Goal: Task Accomplishment & Management: Manage account settings

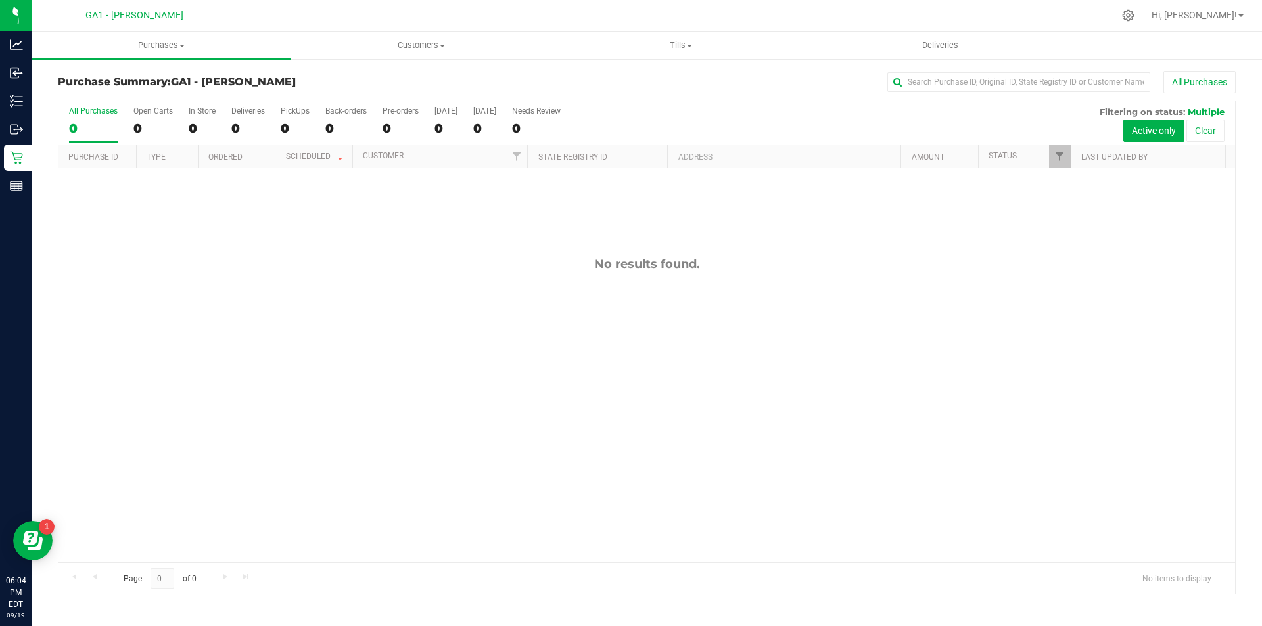
click at [535, 325] on div "No results found." at bounding box center [647, 409] width 1177 height 483
click at [682, 33] on uib-tab-heading "Tills Manage tills Reconcile e-payments" at bounding box center [681, 45] width 258 height 26
click at [639, 74] on li "Manage tills" at bounding box center [681, 80] width 260 height 16
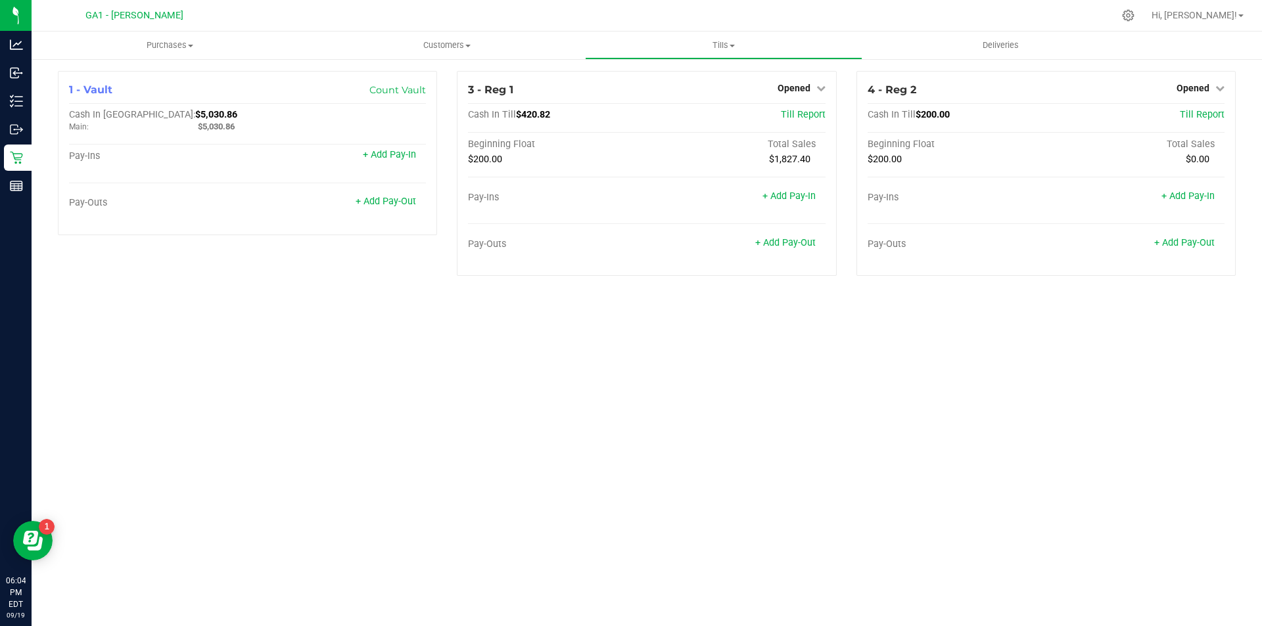
click at [690, 367] on div "Purchases Summary of purchases Fulfillment All purchases Customers All customer…" at bounding box center [647, 329] width 1231 height 595
click at [801, 376] on div "Purchases Summary of purchases Fulfillment All purchases Customers All customer…" at bounding box center [647, 329] width 1231 height 595
click at [1224, 93] on icon at bounding box center [1220, 87] width 9 height 9
click at [1196, 116] on link "Close Till" at bounding box center [1194, 115] width 35 height 11
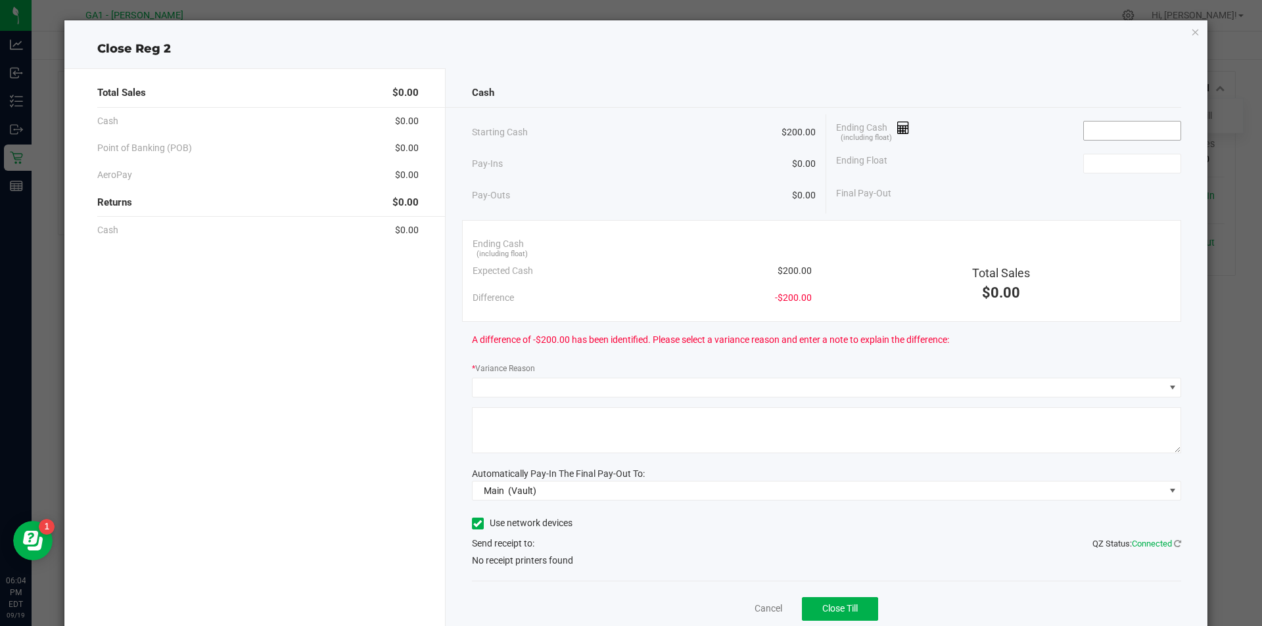
click at [1097, 122] on input at bounding box center [1132, 131] width 97 height 18
type input "0"
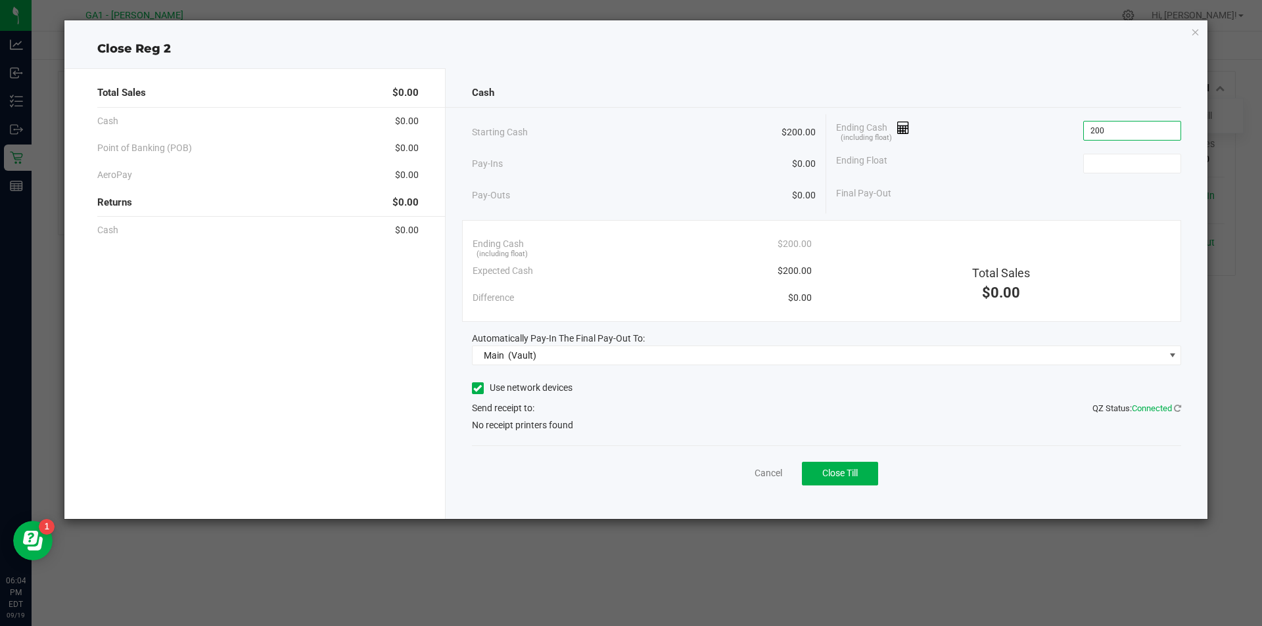
type input "$200.00"
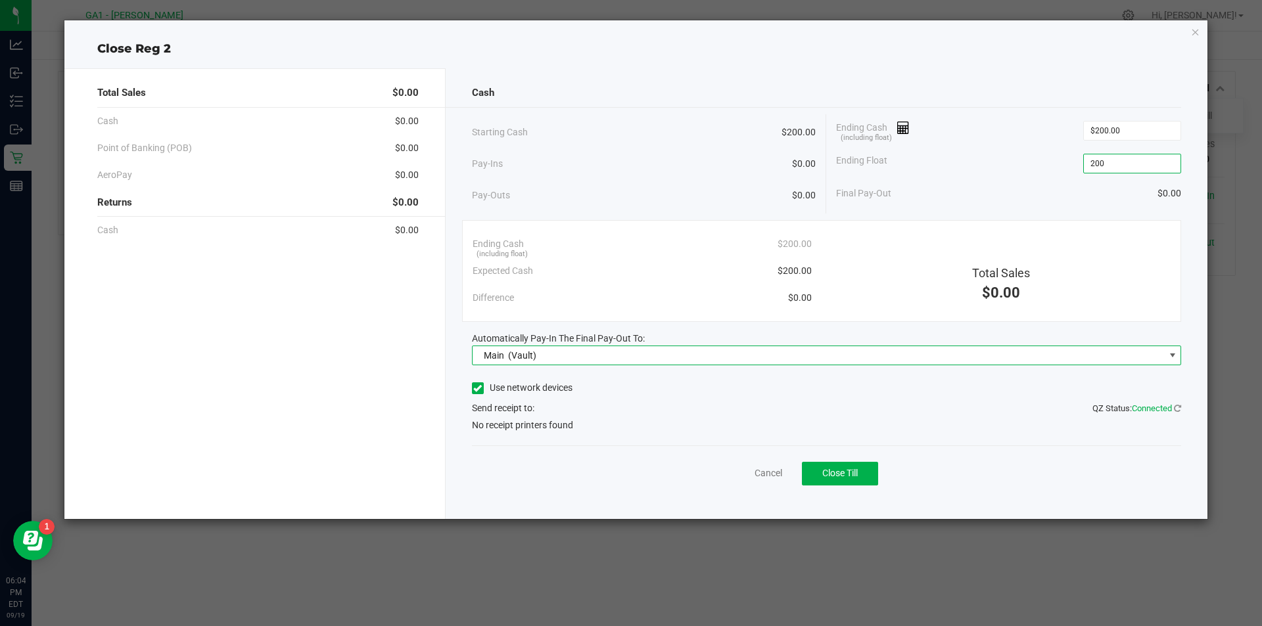
type input "$200.00"
click at [480, 389] on icon at bounding box center [477, 389] width 9 height 0
click at [0, 0] on input "Use network devices" at bounding box center [0, 0] width 0 height 0
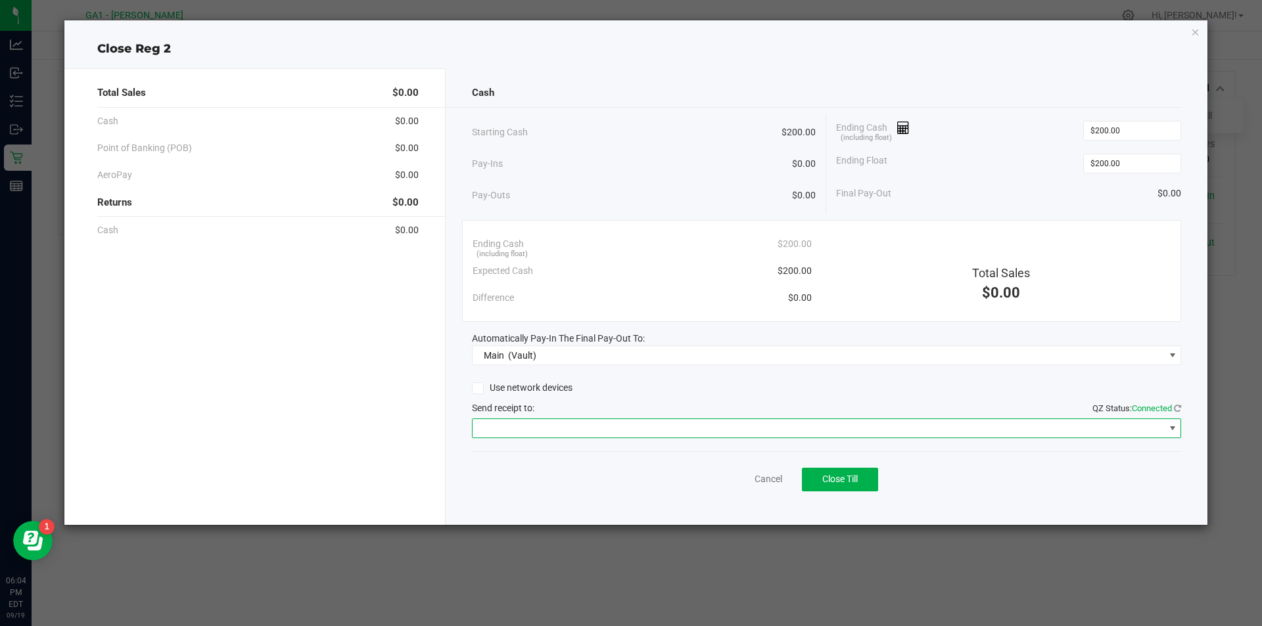
click at [506, 426] on span at bounding box center [819, 428] width 692 height 18
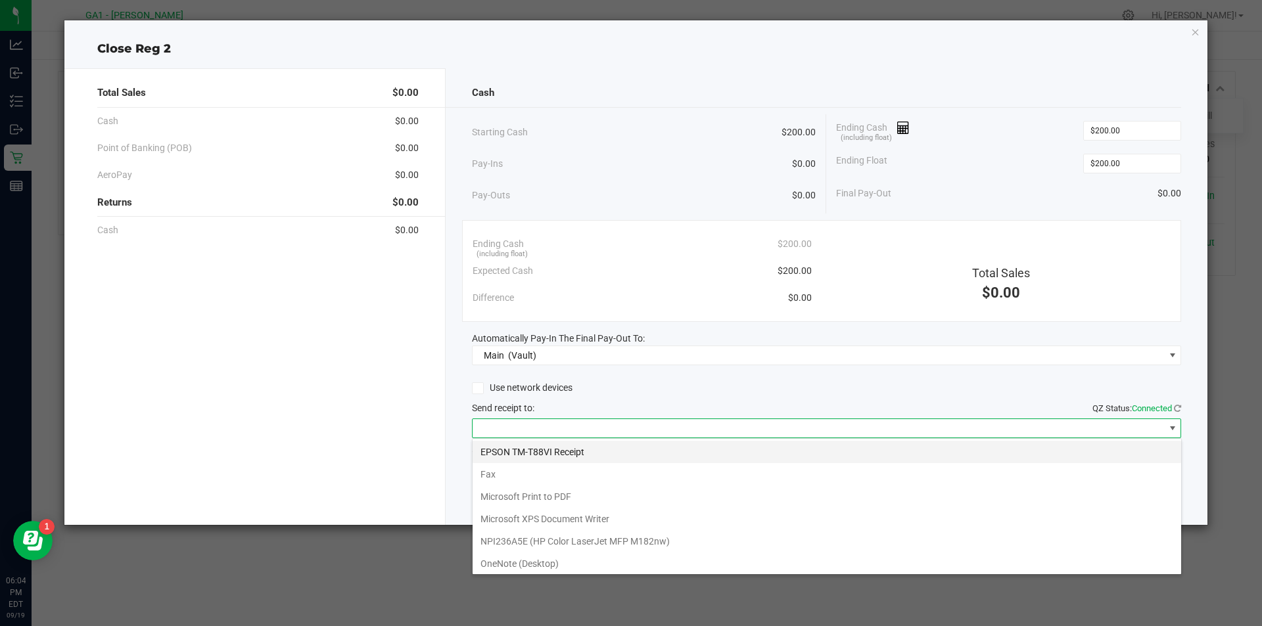
scroll to position [20, 709]
click at [522, 461] on Receipt "EPSON TM-T88VI Receipt" at bounding box center [827, 452] width 709 height 22
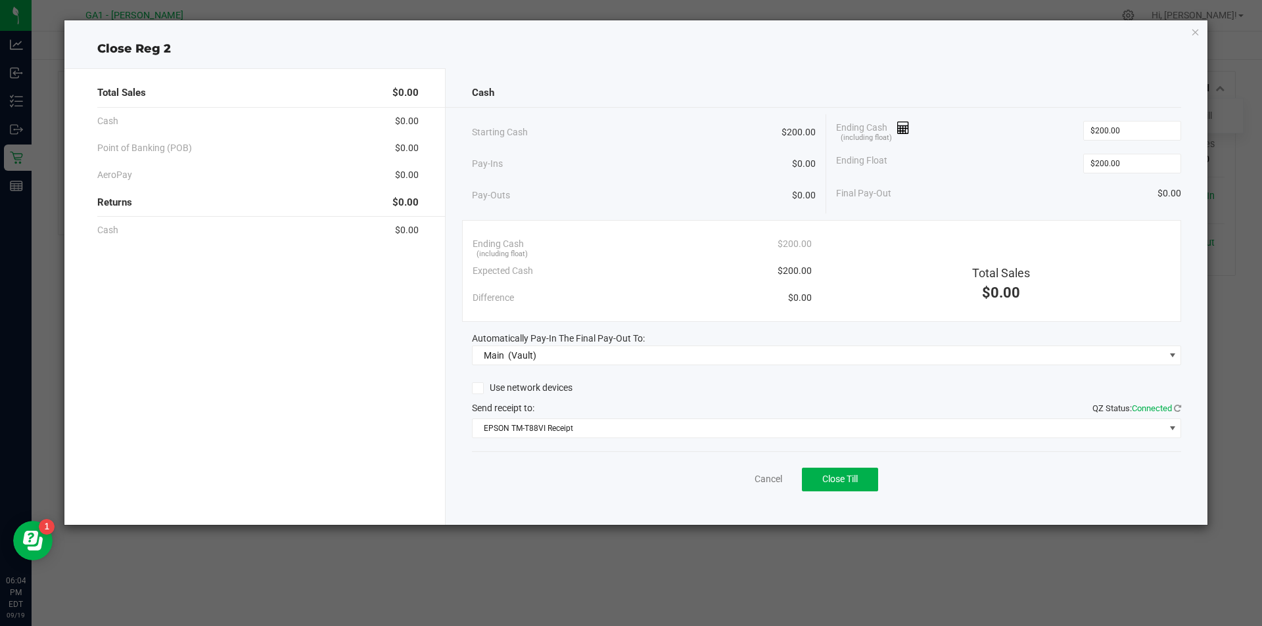
click at [537, 476] on div "Cancel Close Till" at bounding box center [827, 477] width 710 height 51
click at [861, 478] on button "Close Till" at bounding box center [840, 480] width 76 height 24
click at [923, 151] on div "Ending Float $200.00" at bounding box center [1008, 163] width 345 height 33
click at [930, 143] on div "Ending Cash (including float) $200.00" at bounding box center [1008, 130] width 345 height 33
click at [755, 481] on link "Dismiss" at bounding box center [740, 480] width 32 height 14
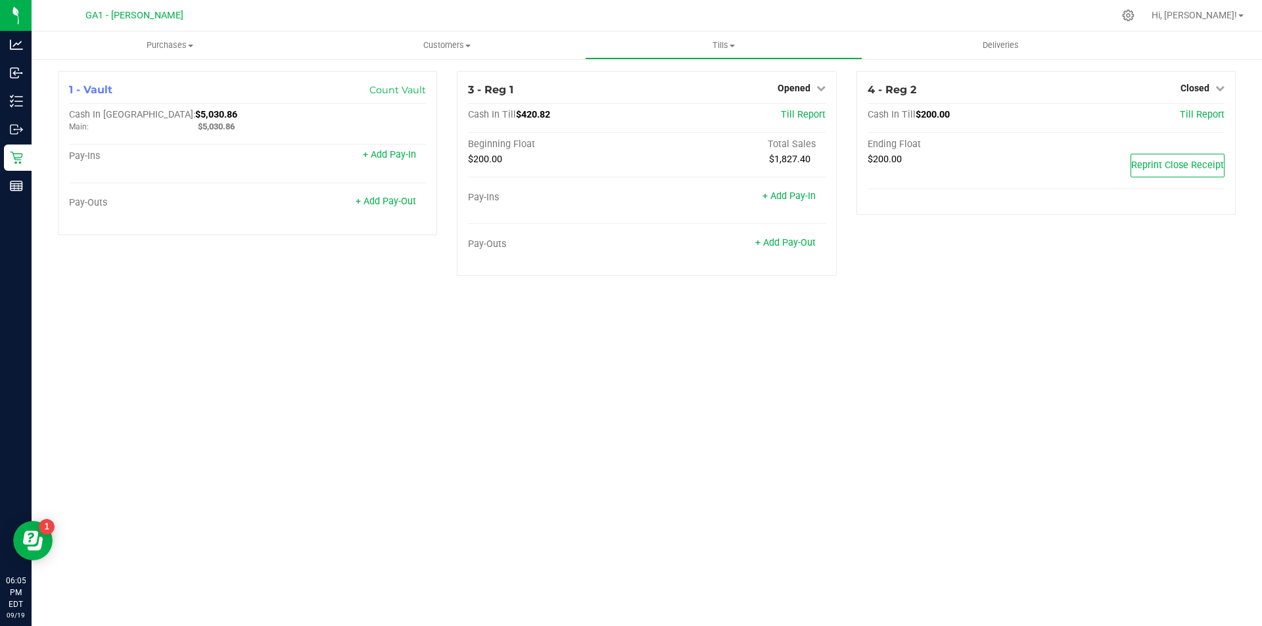
click at [753, 479] on div "Purchases Summary of purchases Fulfillment All purchases Customers All customer…" at bounding box center [647, 329] width 1231 height 595
click at [188, 378] on div "Purchases Summary of purchases Fulfillment All purchases Customers All customer…" at bounding box center [647, 329] width 1231 height 595
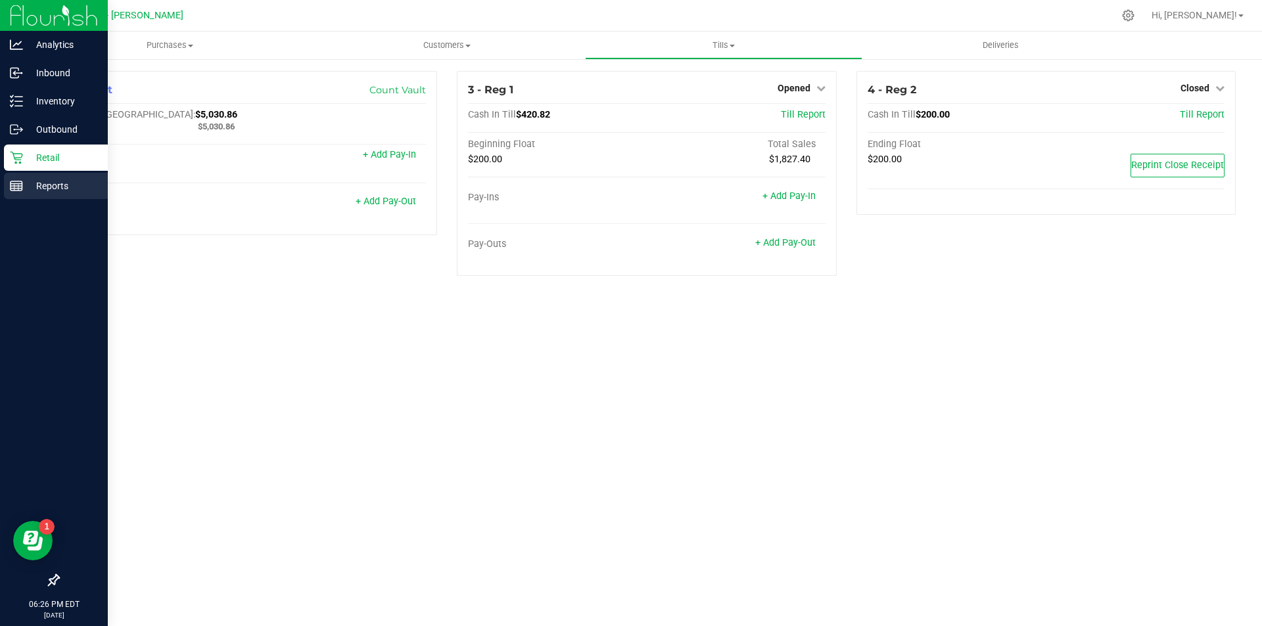
click at [18, 184] on line at bounding box center [17, 184] width 12 height 0
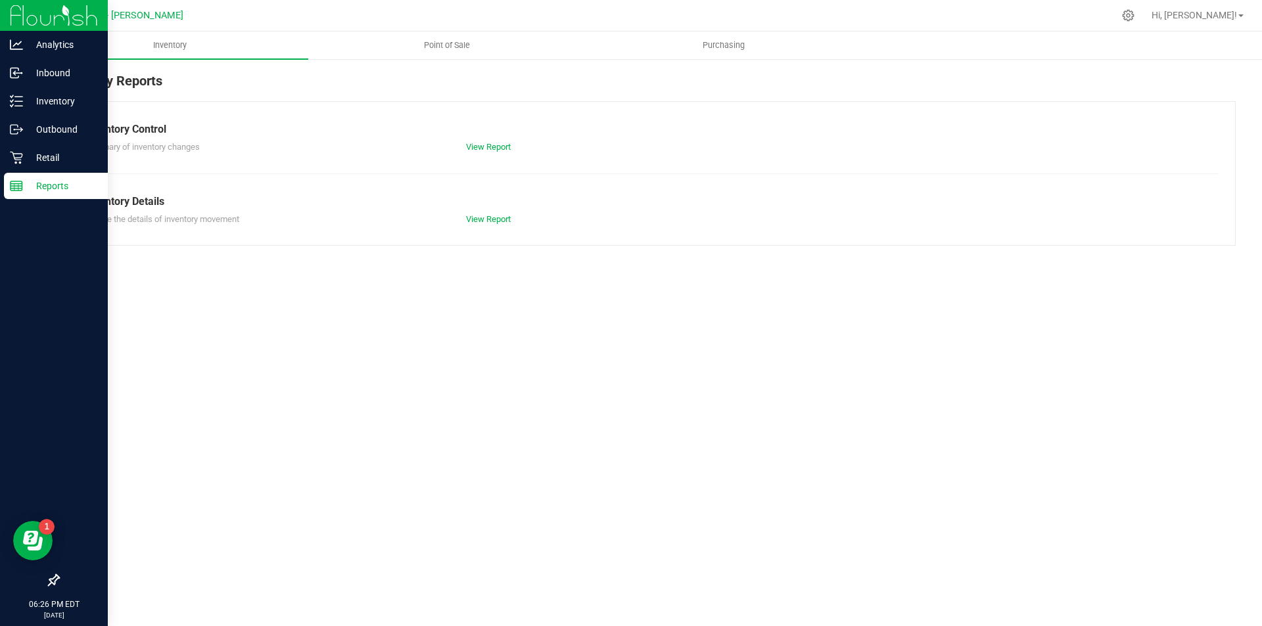
click at [29, 20] on img at bounding box center [54, 15] width 88 height 31
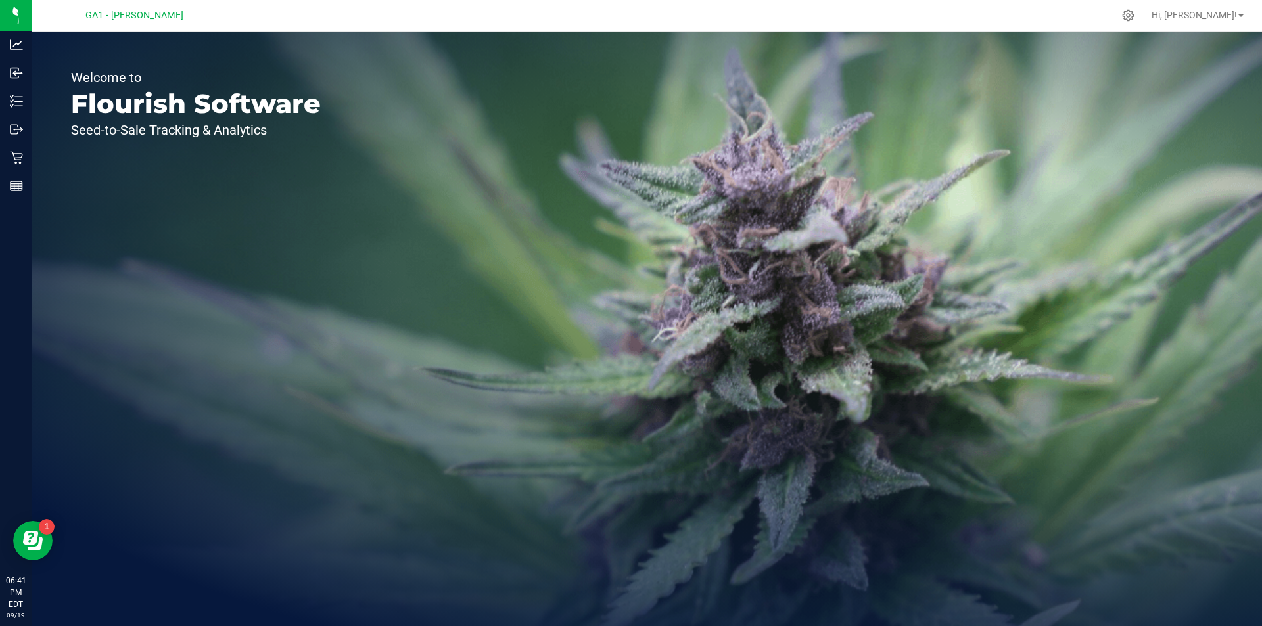
click at [949, 369] on div "Welcome to Flourish Software Seed-to-Sale Tracking & Analytics" at bounding box center [647, 329] width 1231 height 595
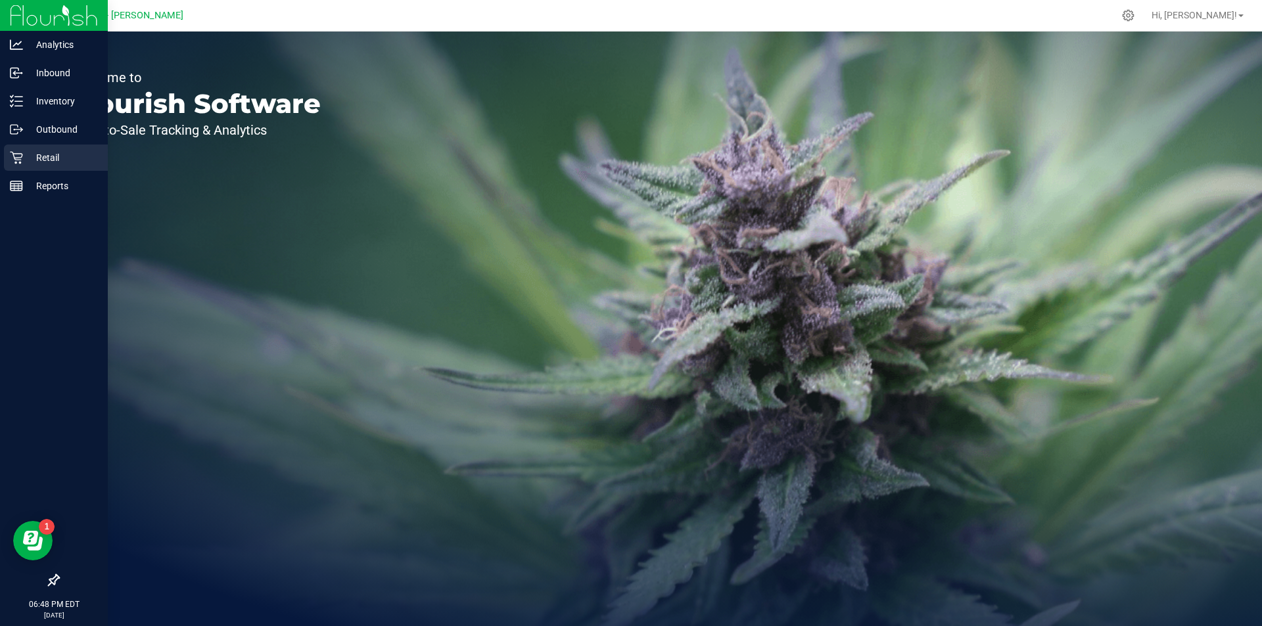
click at [12, 150] on div "Retail" at bounding box center [56, 158] width 104 height 26
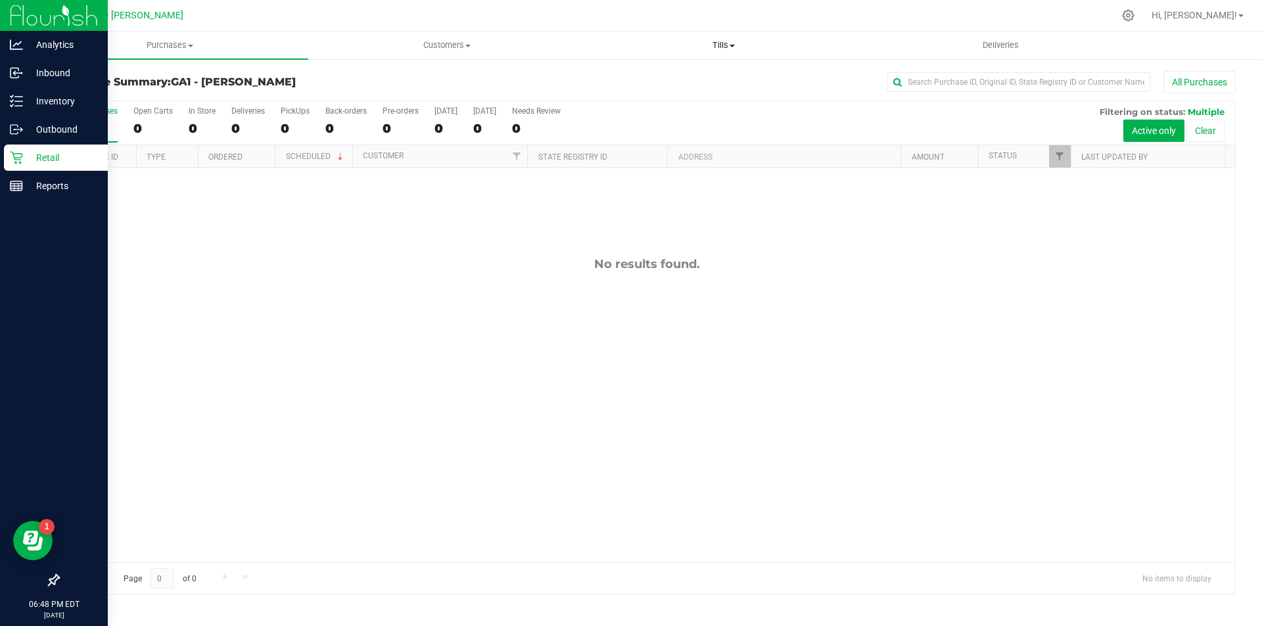
click at [732, 39] on uib-tab-heading "Tills Manage tills Reconcile e-payments" at bounding box center [723, 45] width 275 height 26
click at [655, 85] on span "Manage tills" at bounding box center [629, 79] width 89 height 11
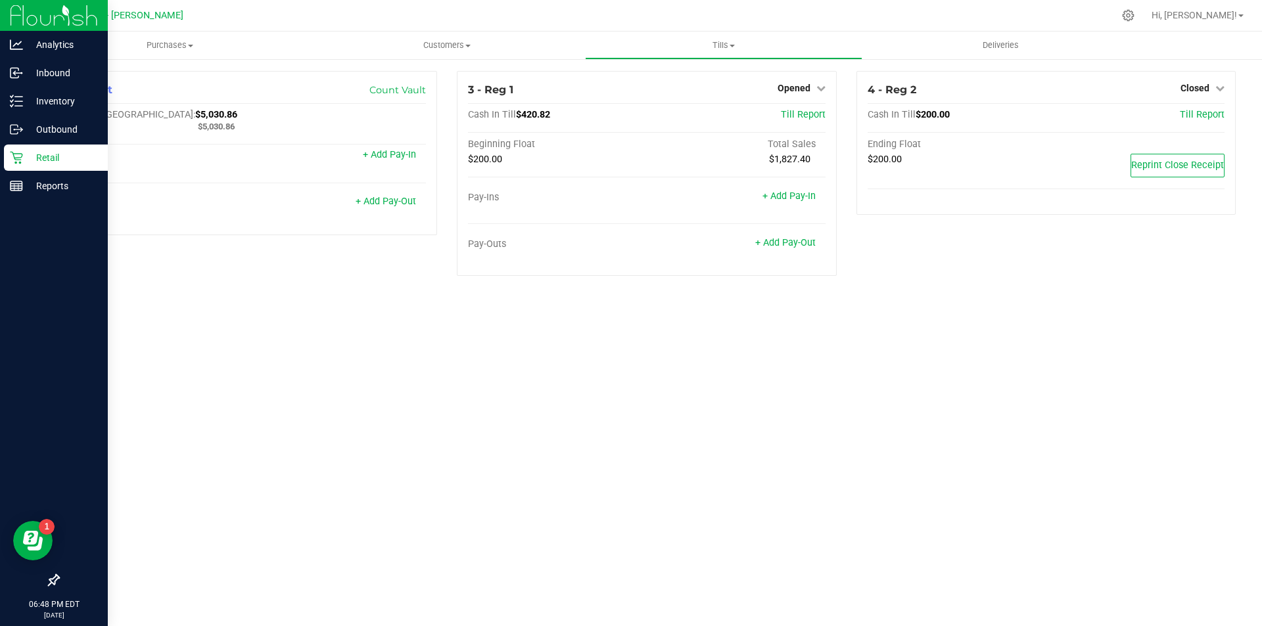
click at [747, 322] on div "Purchases Summary of purchases Fulfillment All purchases Customers All customer…" at bounding box center [647, 329] width 1231 height 595
click at [819, 90] on icon at bounding box center [820, 87] width 9 height 9
click at [803, 105] on div "Close Till" at bounding box center [795, 115] width 99 height 35
click at [803, 120] on link "Close Till" at bounding box center [795, 115] width 35 height 11
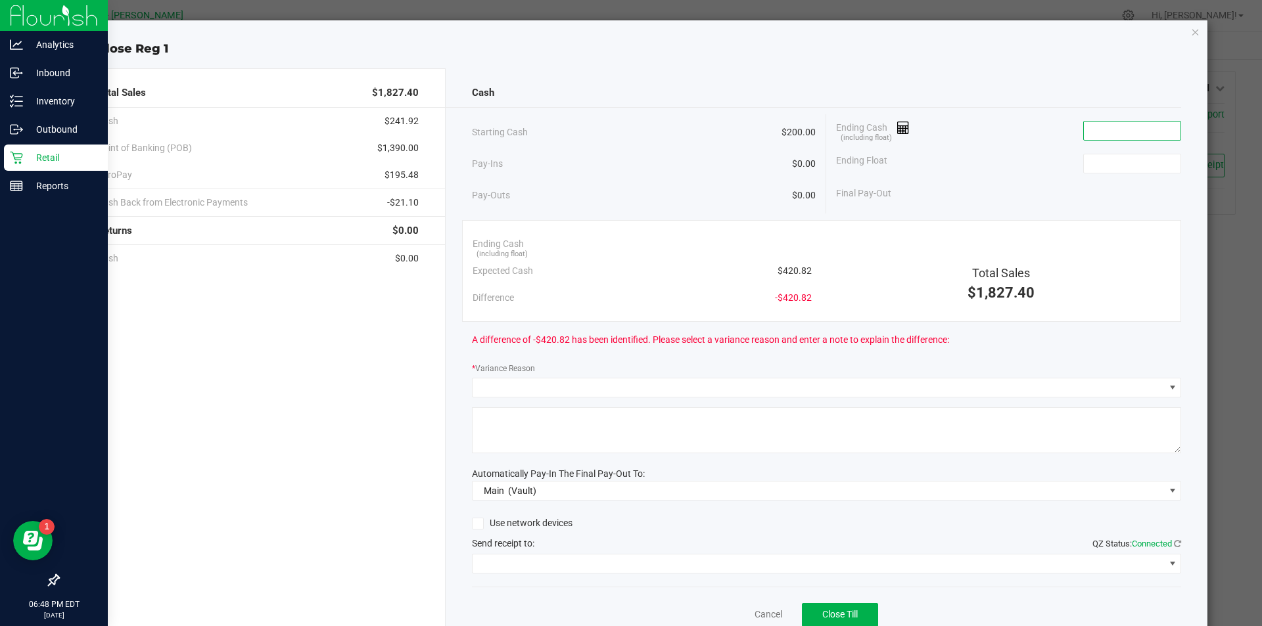
click at [1135, 128] on input at bounding box center [1132, 131] width 97 height 18
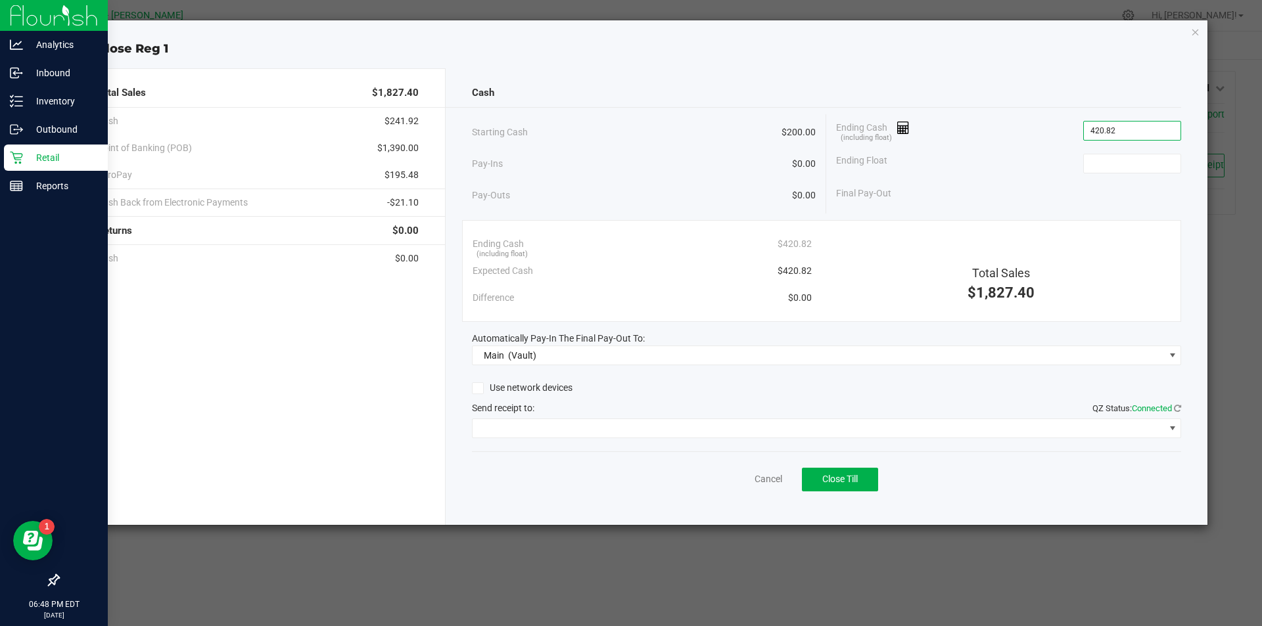
type input "$420.82"
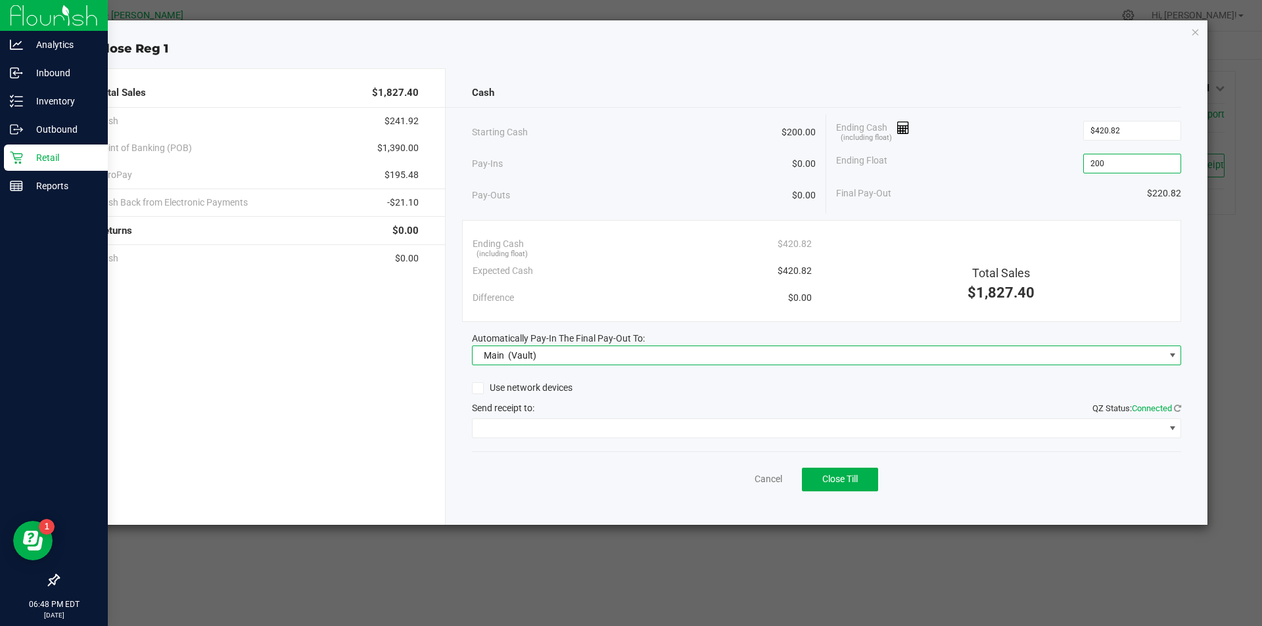
type input "$200.00"
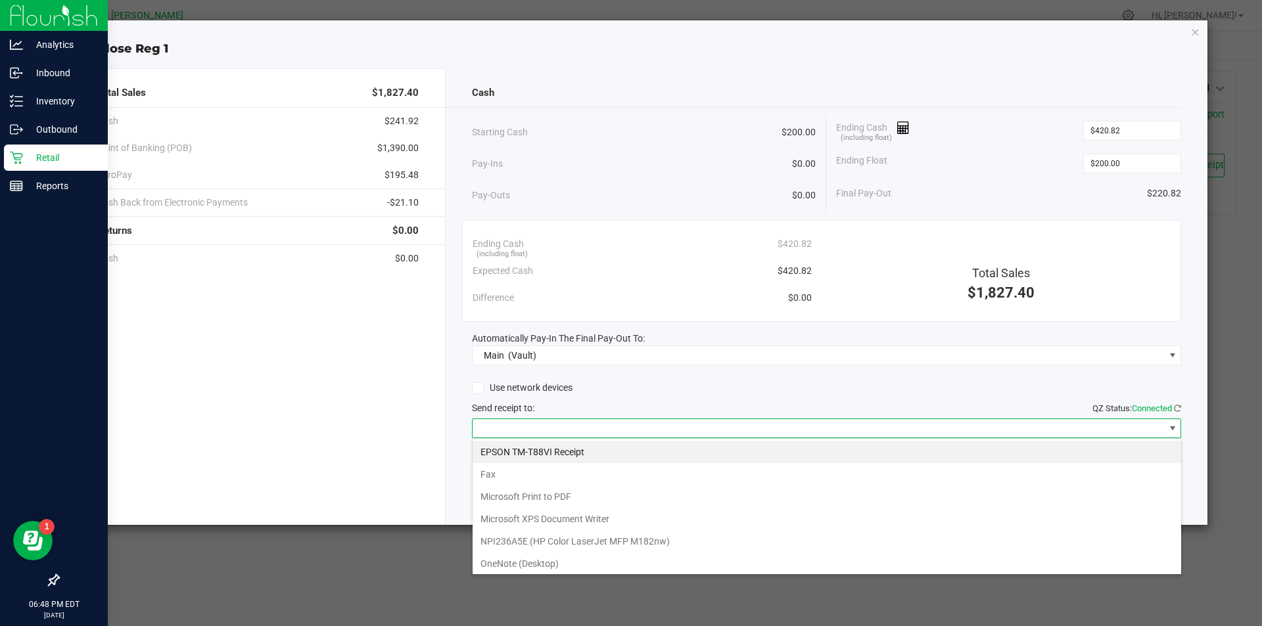
scroll to position [20, 709]
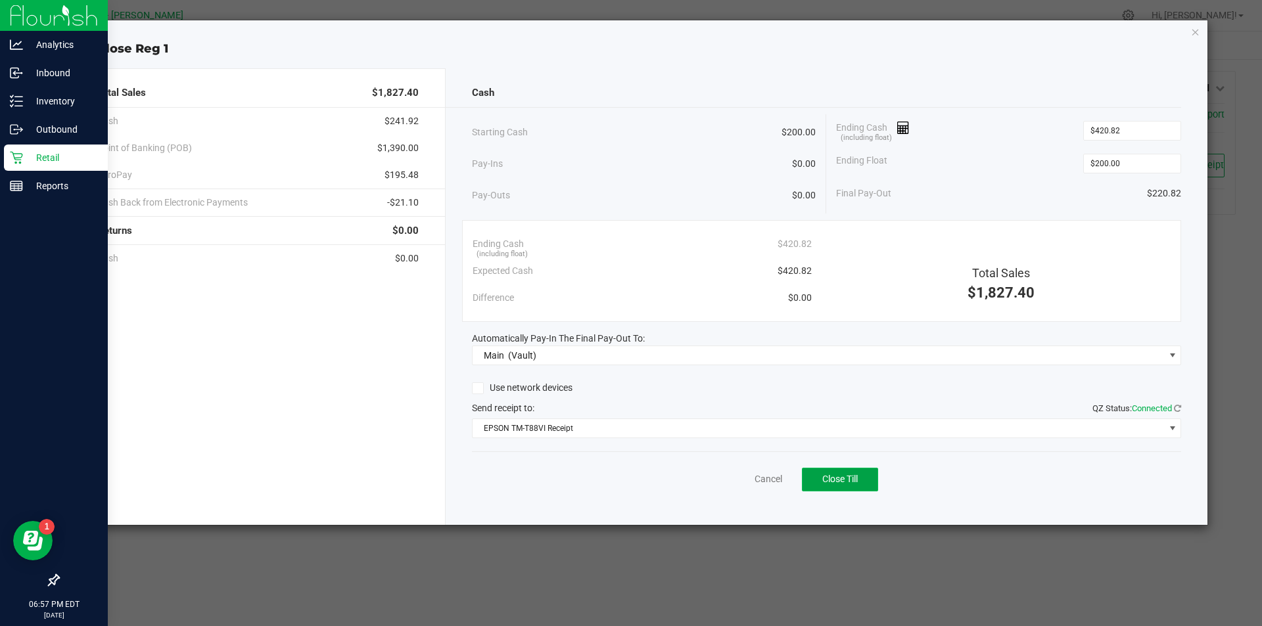
click at [861, 470] on button "Close Till" at bounding box center [840, 480] width 76 height 24
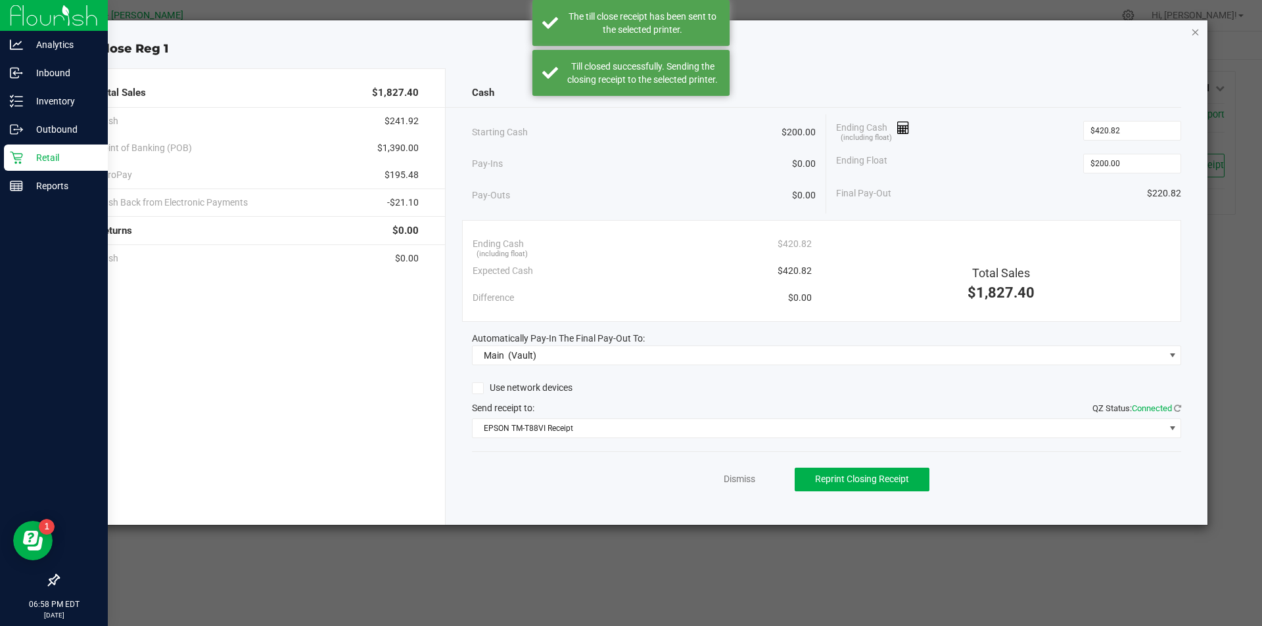
click at [1194, 30] on icon "button" at bounding box center [1195, 32] width 9 height 16
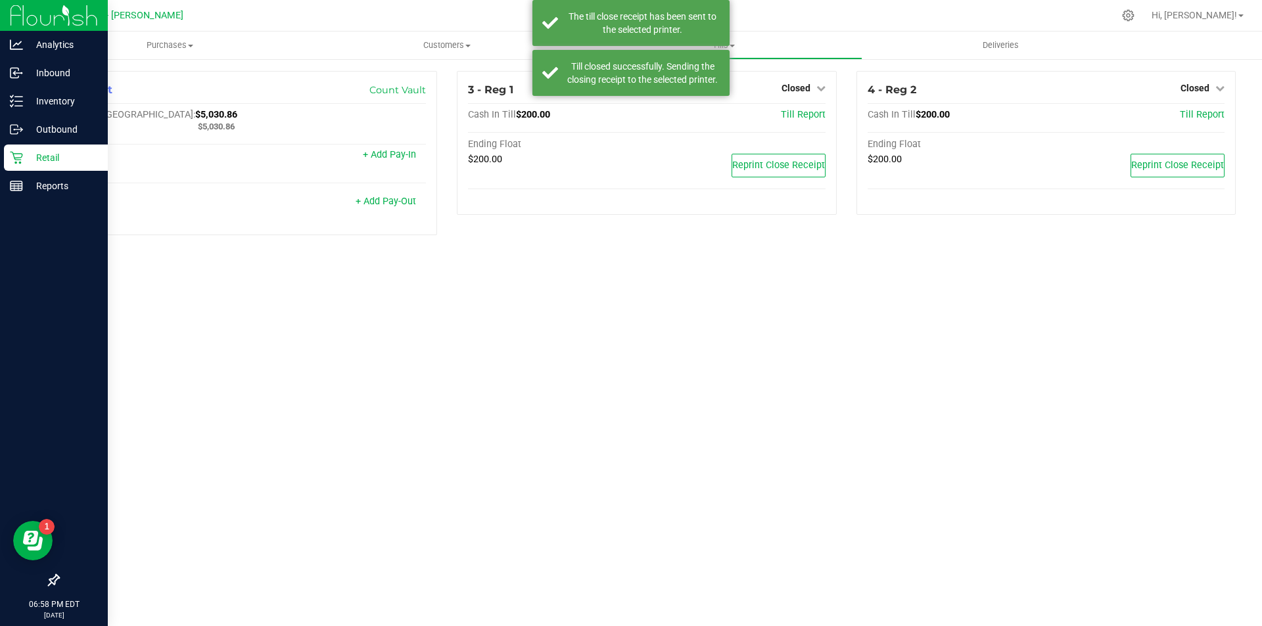
click at [1055, 354] on div "Purchases Summary of purchases Fulfillment All purchases Customers All customer…" at bounding box center [647, 329] width 1231 height 595
